Goal: Task Accomplishment & Management: Complete application form

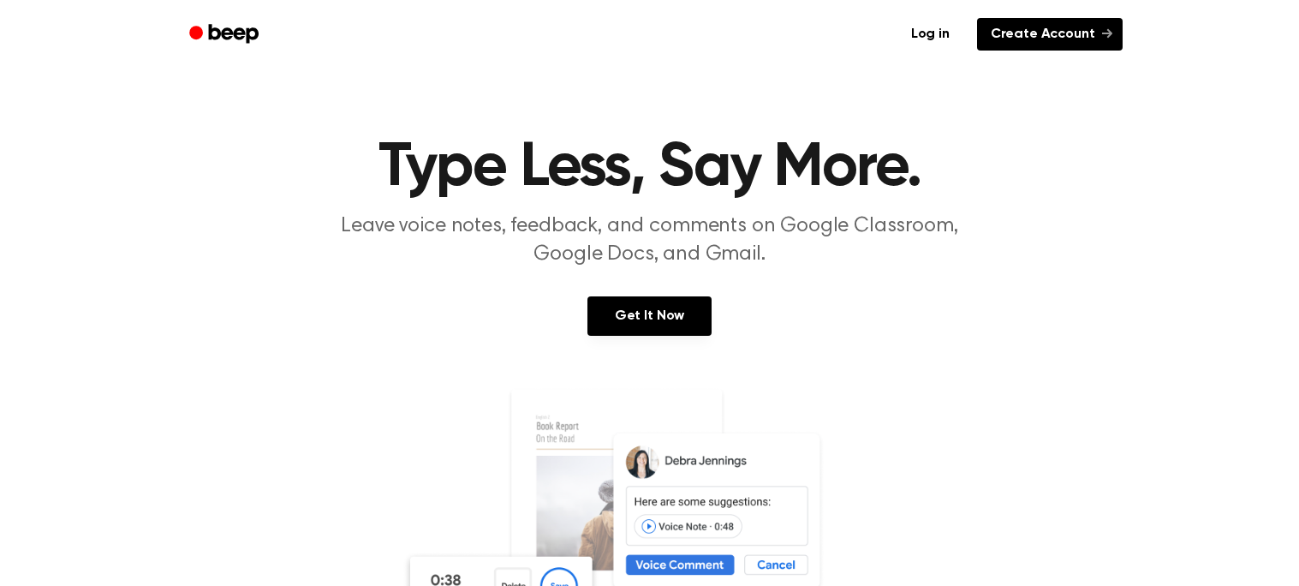
click at [1043, 43] on link "Create Account" at bounding box center [1050, 34] width 146 height 33
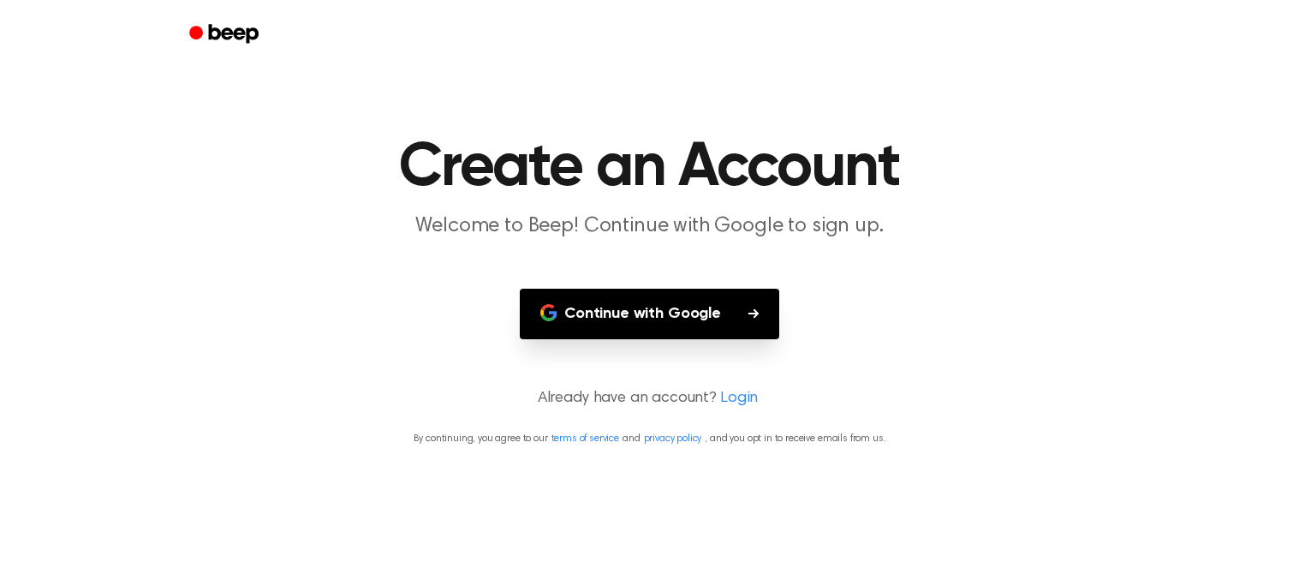
click at [617, 294] on button "Continue with Google" at bounding box center [649, 314] width 259 height 51
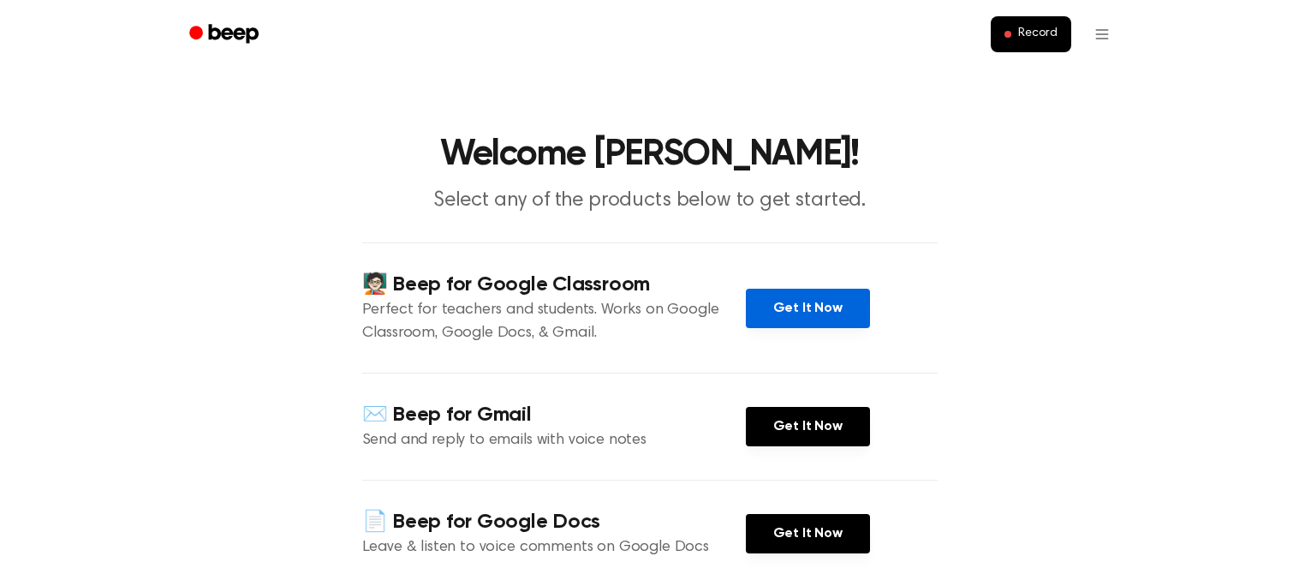
click at [831, 299] on link "Get It Now" at bounding box center [808, 308] width 124 height 39
